Goal: Task Accomplishment & Management: Use online tool/utility

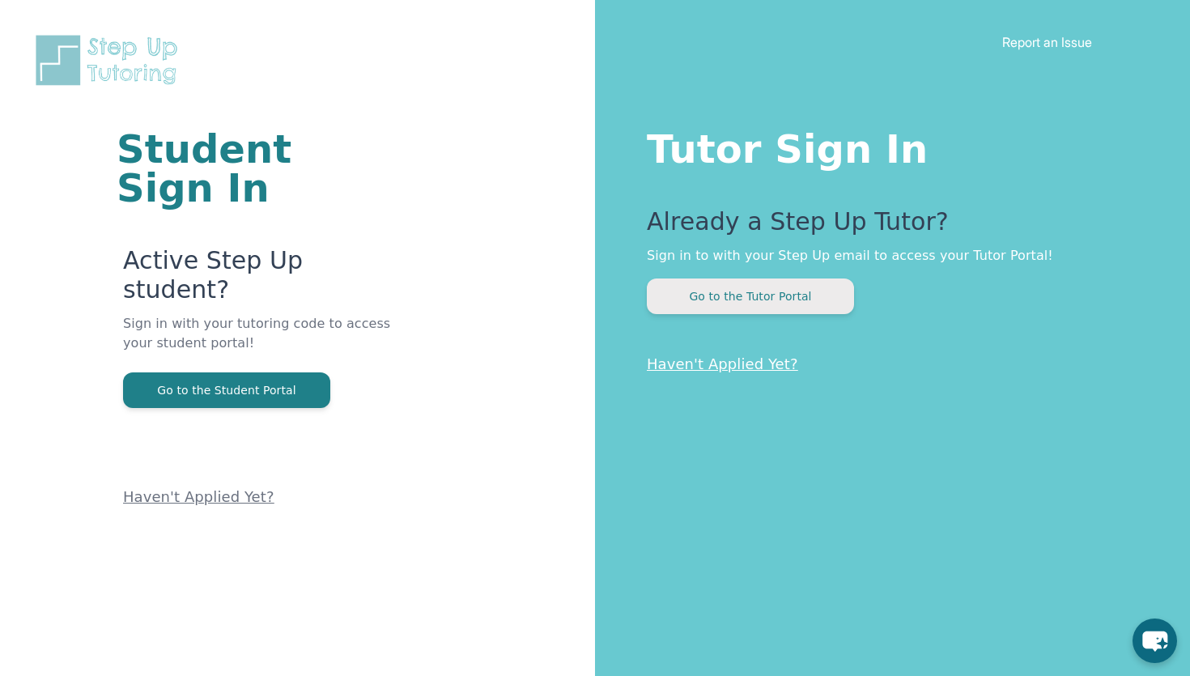
click at [721, 290] on button "Go to the Tutor Portal" at bounding box center [750, 296] width 207 height 36
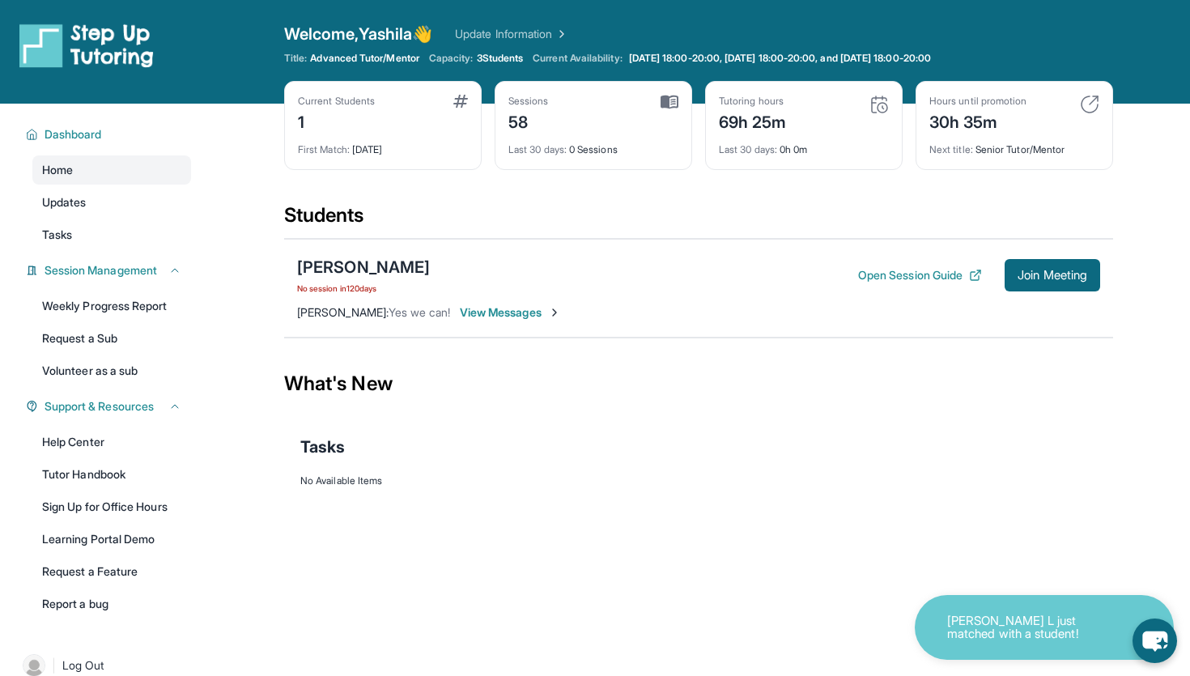
click at [808, 376] on div "What's New" at bounding box center [698, 383] width 829 height 71
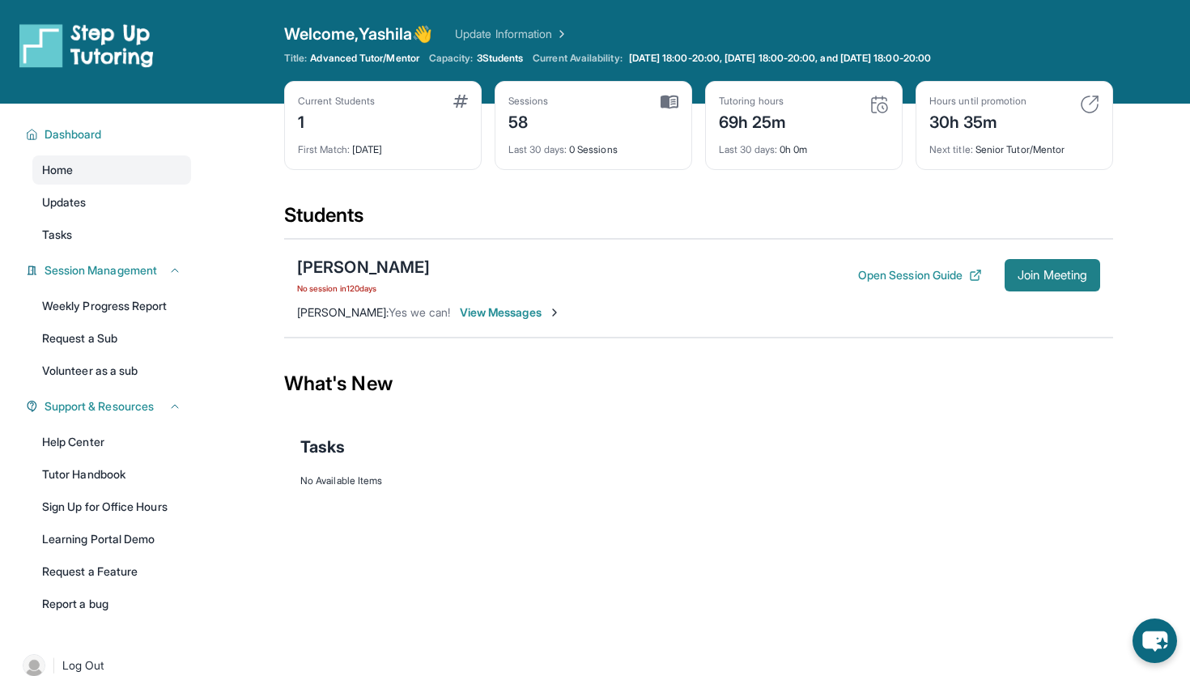
click at [1025, 279] on span "Join Meeting" at bounding box center [1052, 275] width 70 height 10
click at [1034, 286] on button "Join Meeting" at bounding box center [1051, 275] width 95 height 32
